Goal: Task Accomplishment & Management: Manage account settings

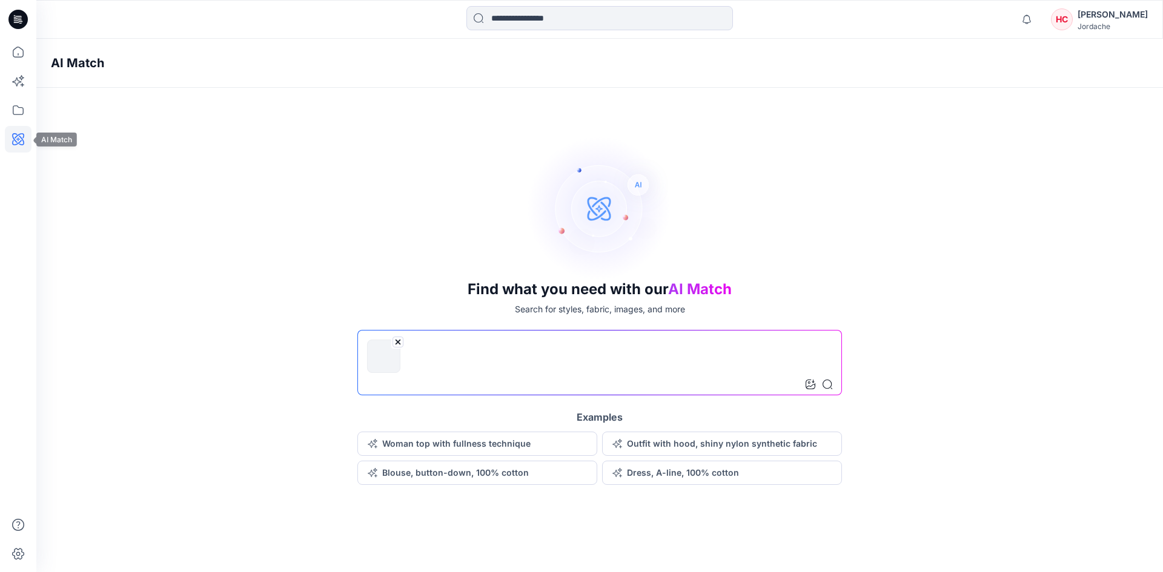
click at [23, 137] on icon at bounding box center [18, 139] width 12 height 12
click at [831, 383] on icon at bounding box center [827, 385] width 10 height 10
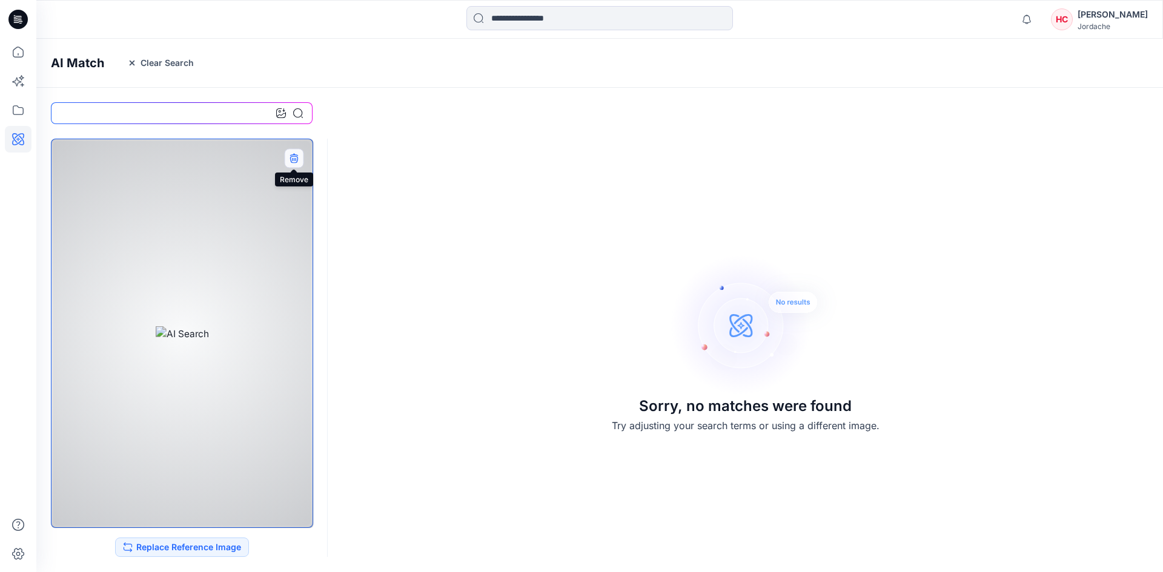
click at [292, 158] on icon "button" at bounding box center [293, 157] width 8 height 8
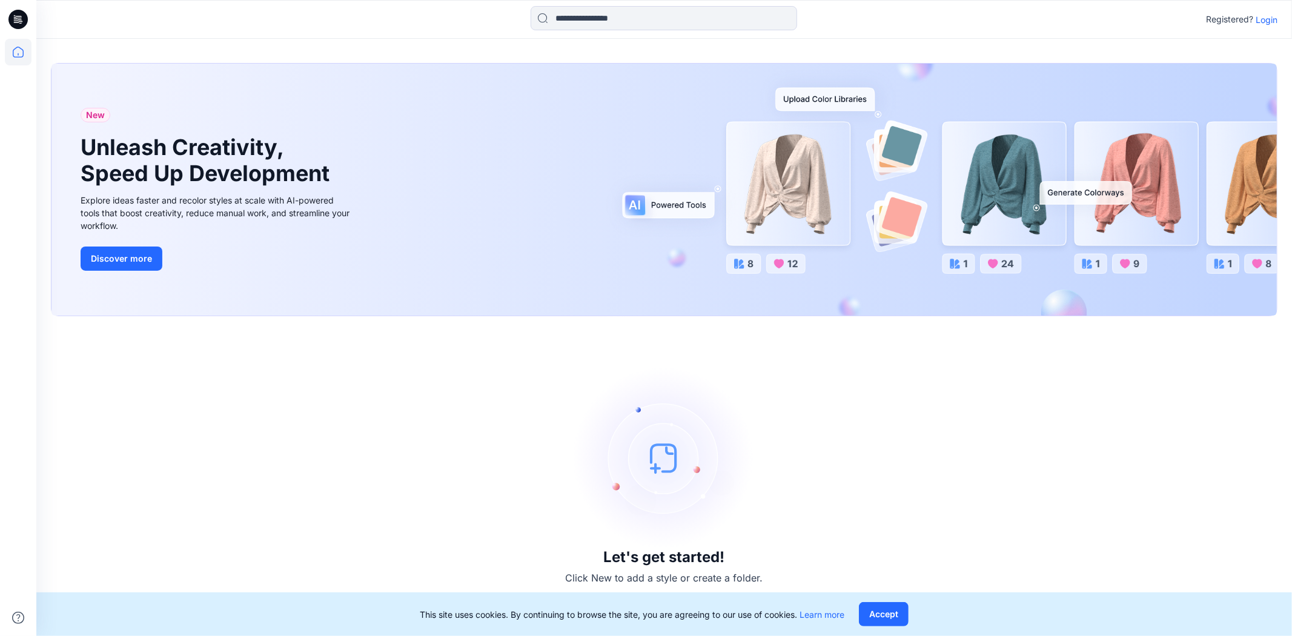
click at [1266, 21] on p "Login" at bounding box center [1266, 19] width 22 height 13
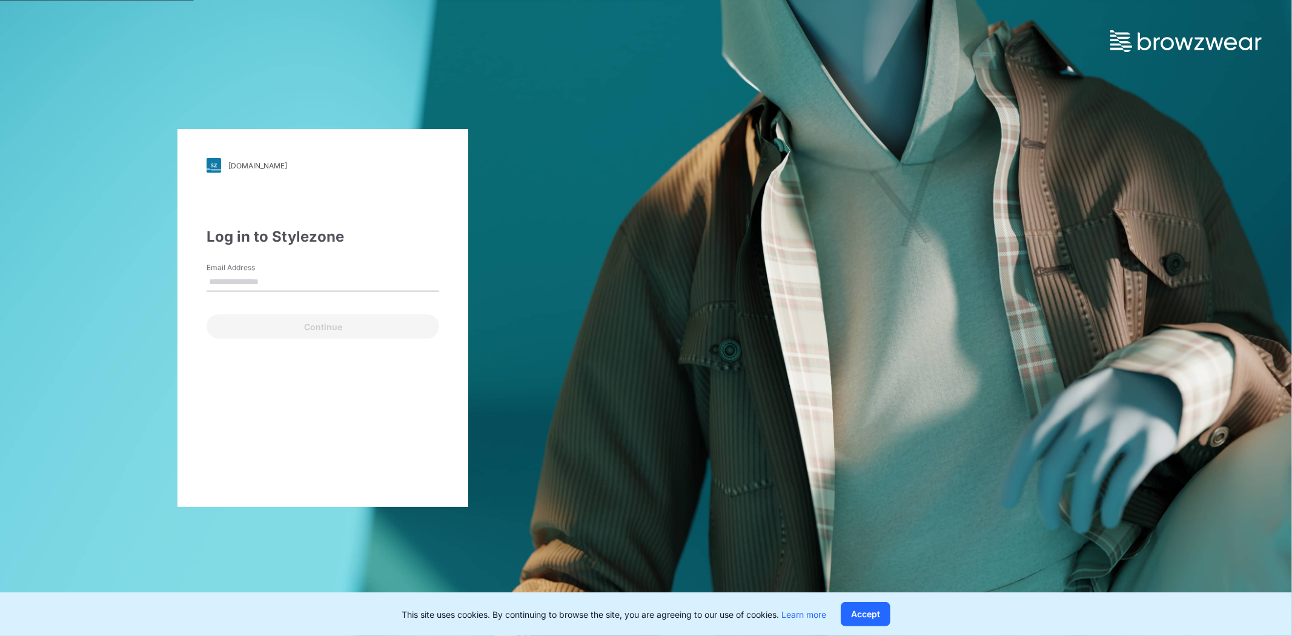
type input "**********"
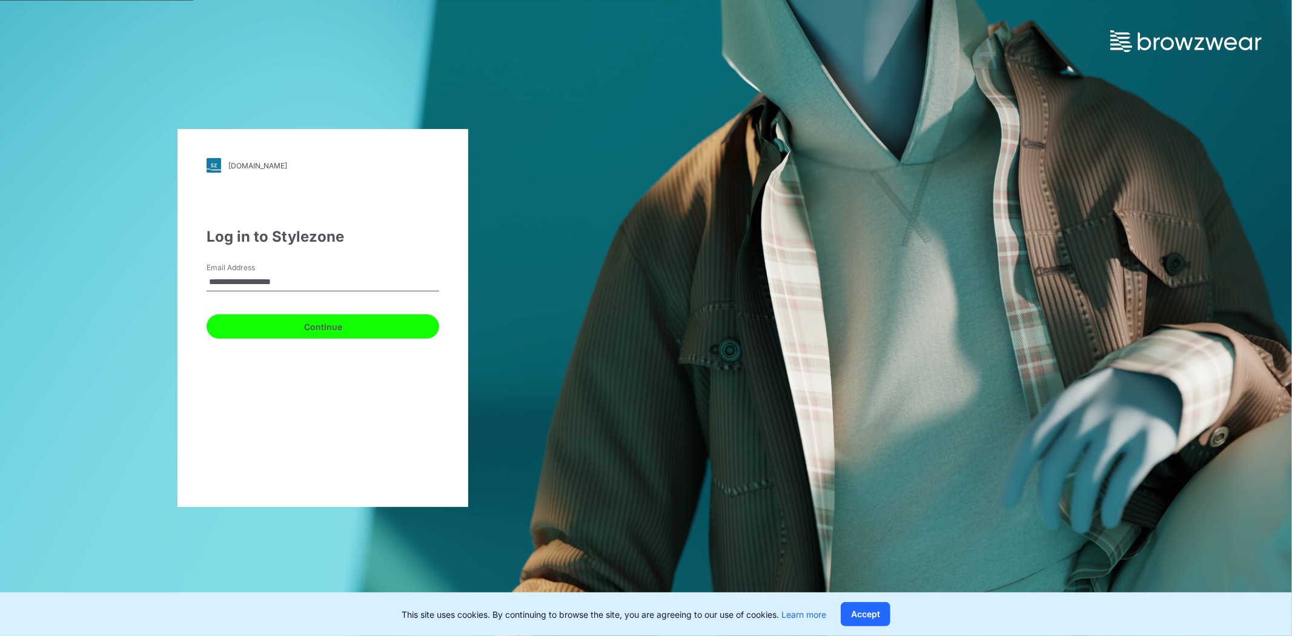
click at [369, 332] on button "Continue" at bounding box center [322, 326] width 233 height 24
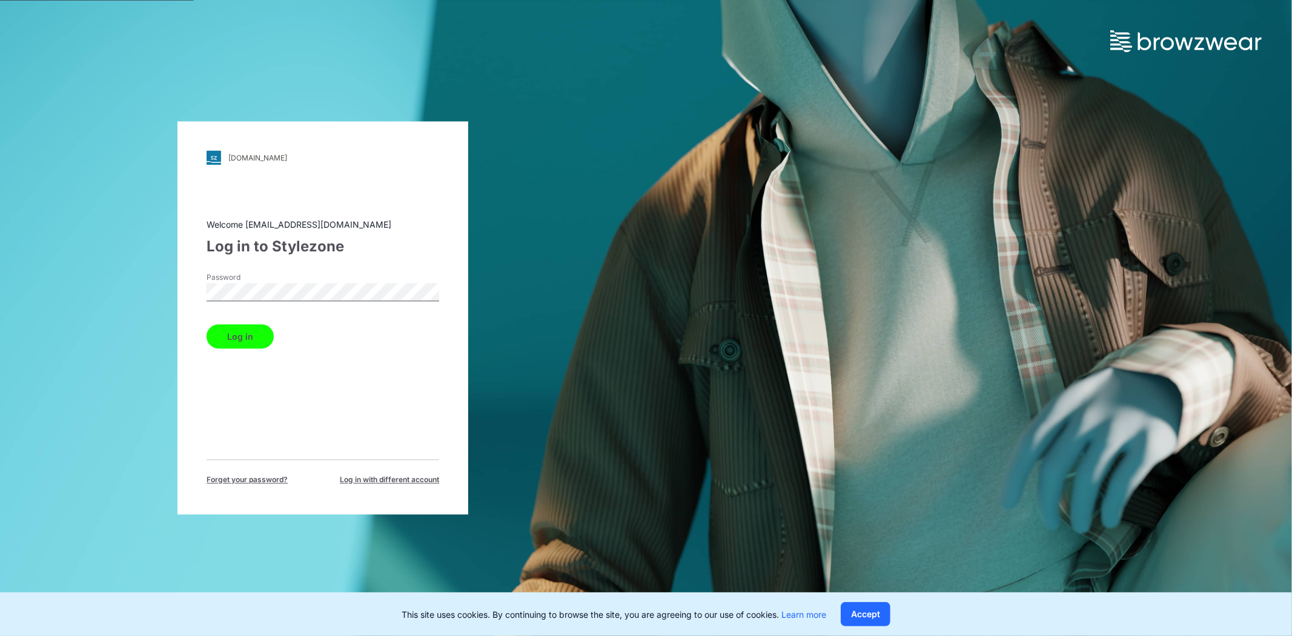
click at [248, 339] on button "Log in" at bounding box center [239, 337] width 67 height 24
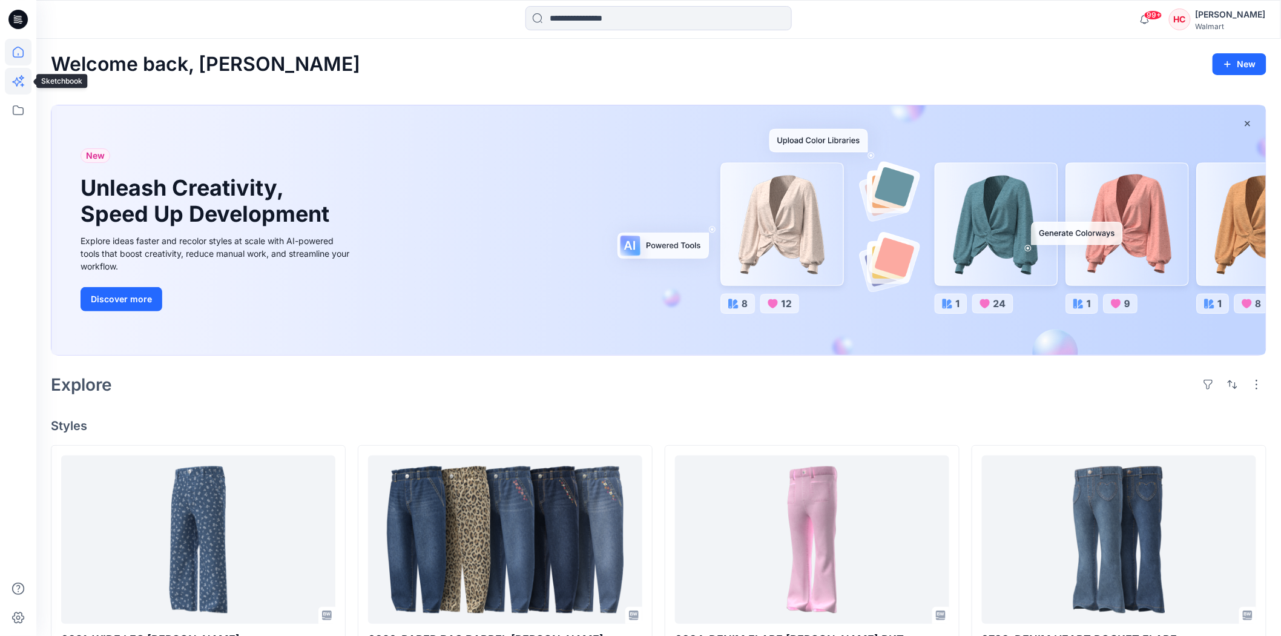
click at [16, 80] on icon at bounding box center [18, 81] width 27 height 27
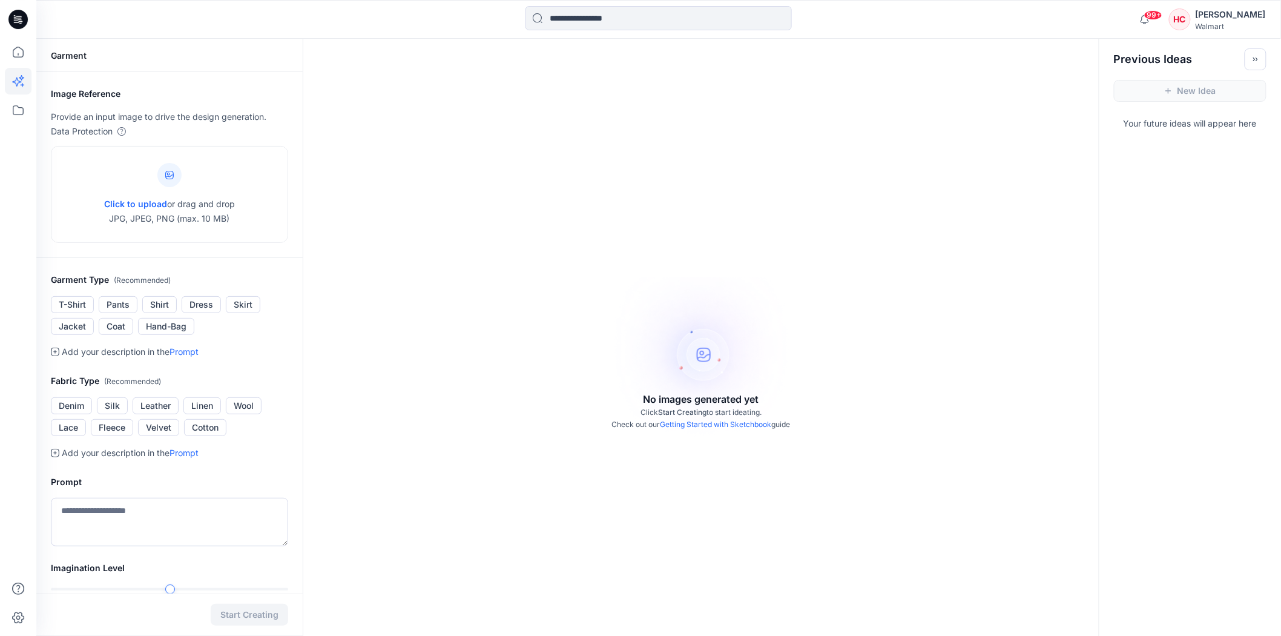
click at [1226, 16] on div "[PERSON_NAME]" at bounding box center [1231, 14] width 70 height 15
click at [538, 22] on input at bounding box center [659, 18] width 266 height 24
click at [28, 81] on icon at bounding box center [18, 81] width 27 height 27
